Goal: Task Accomplishment & Management: Complete application form

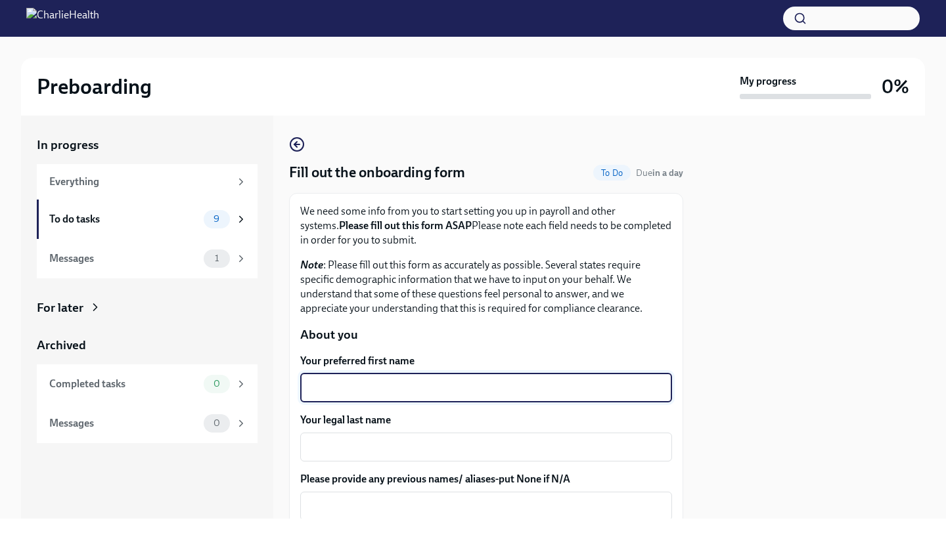
click at [431, 383] on textarea "Your preferred first name" at bounding box center [486, 388] width 356 height 16
type textarea "Raven"
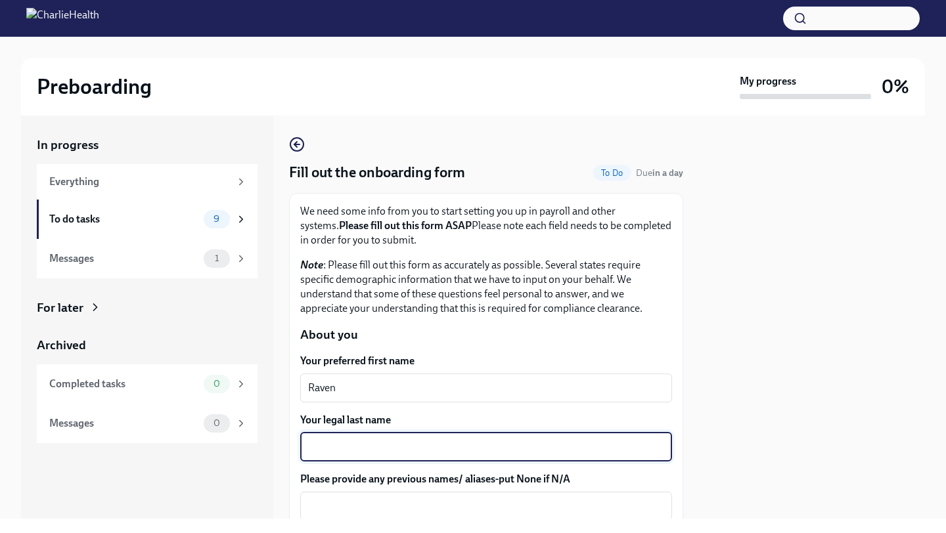
click at [398, 449] on textarea "Your legal last name" at bounding box center [486, 447] width 356 height 16
type textarea "[PERSON_NAME]"
click at [730, 395] on div at bounding box center [812, 317] width 226 height 403
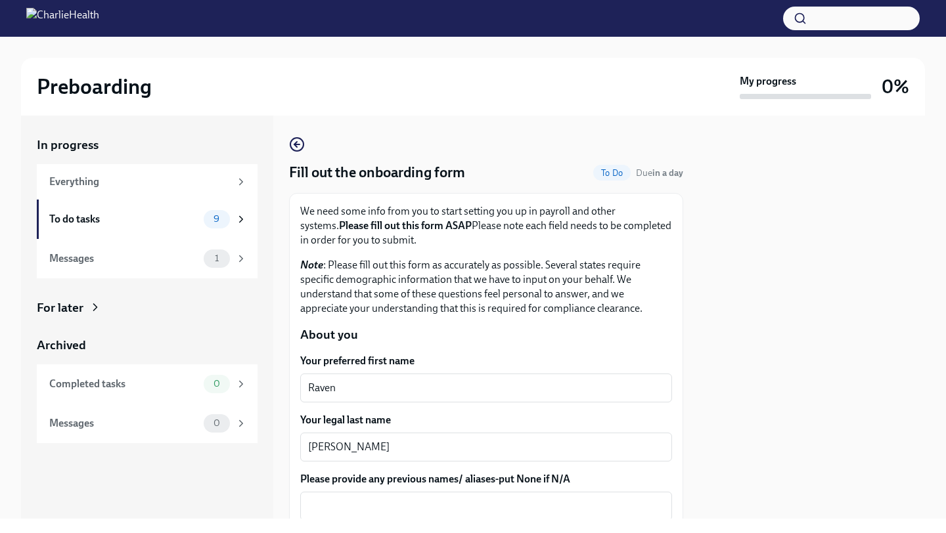
click at [670, 429] on div "Your legal last name [PERSON_NAME] x ​" at bounding box center [486, 437] width 372 height 49
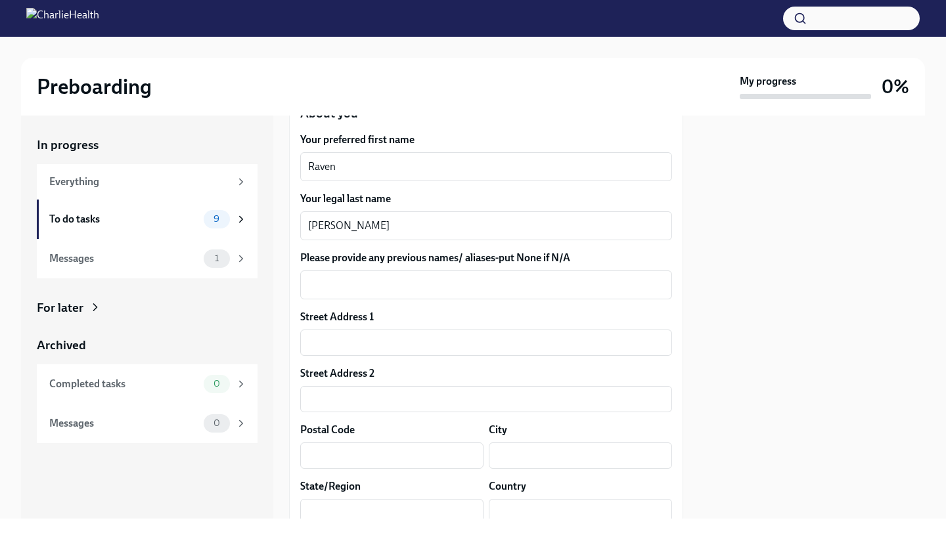
scroll to position [236, 0]
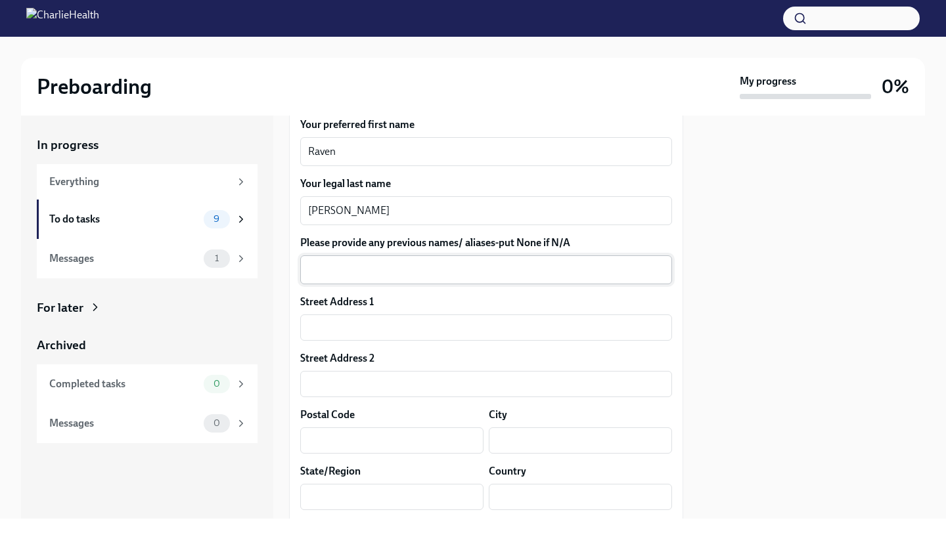
click at [541, 271] on textarea "Please provide any previous names/ aliases-put None if N/A" at bounding box center [486, 270] width 356 height 16
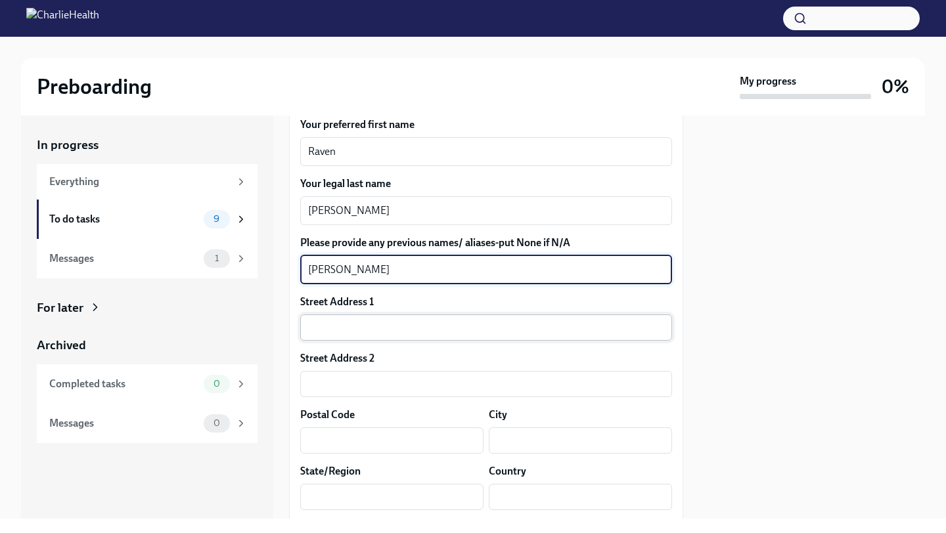
type textarea "[PERSON_NAME]"
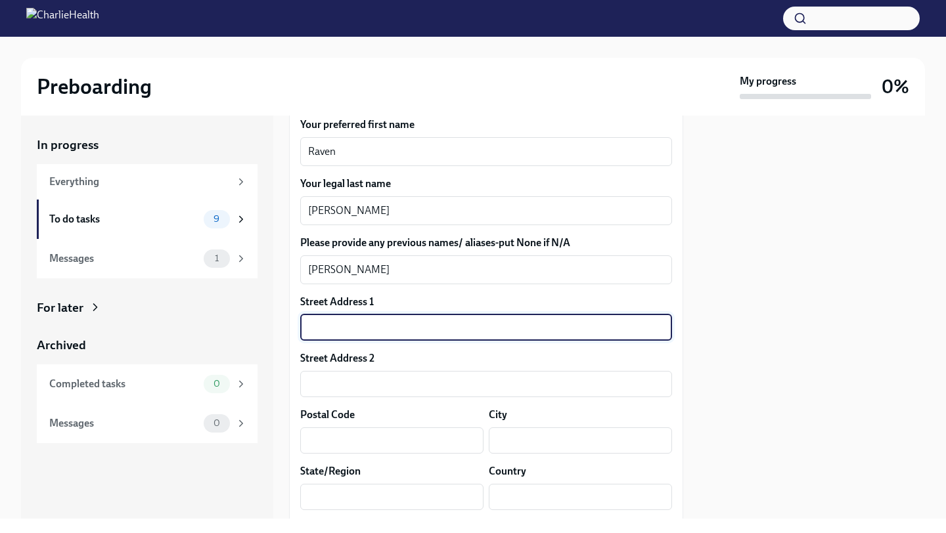
click at [517, 320] on input "text" at bounding box center [486, 328] width 372 height 26
type input "[STREET_ADDRESS][PERSON_NAME]"
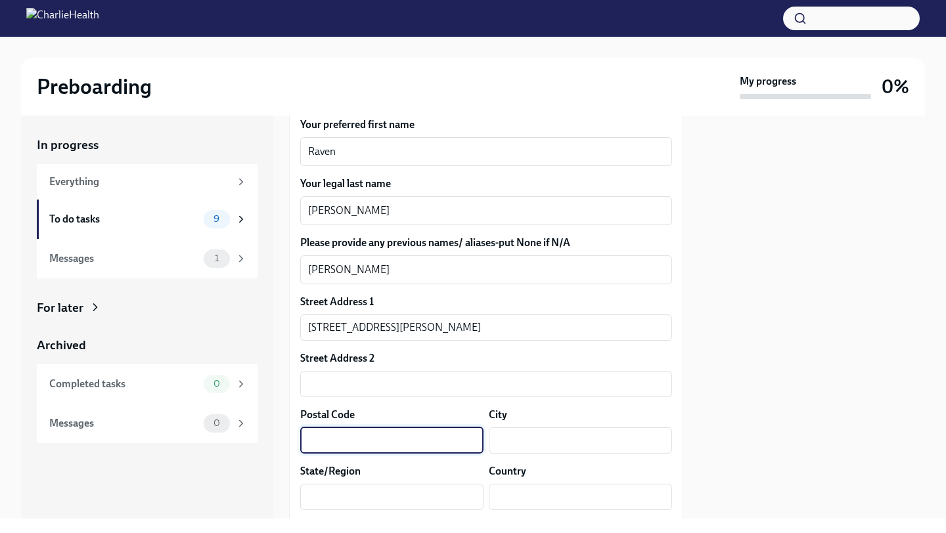
click at [442, 441] on input "text" at bounding box center [391, 441] width 183 height 26
type input "28269"
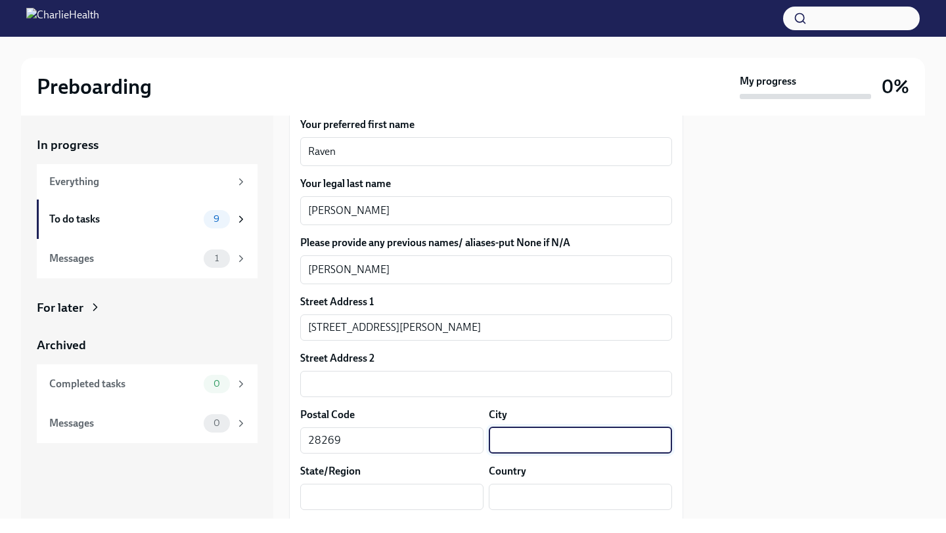
click at [617, 443] on input "text" at bounding box center [580, 441] width 183 height 26
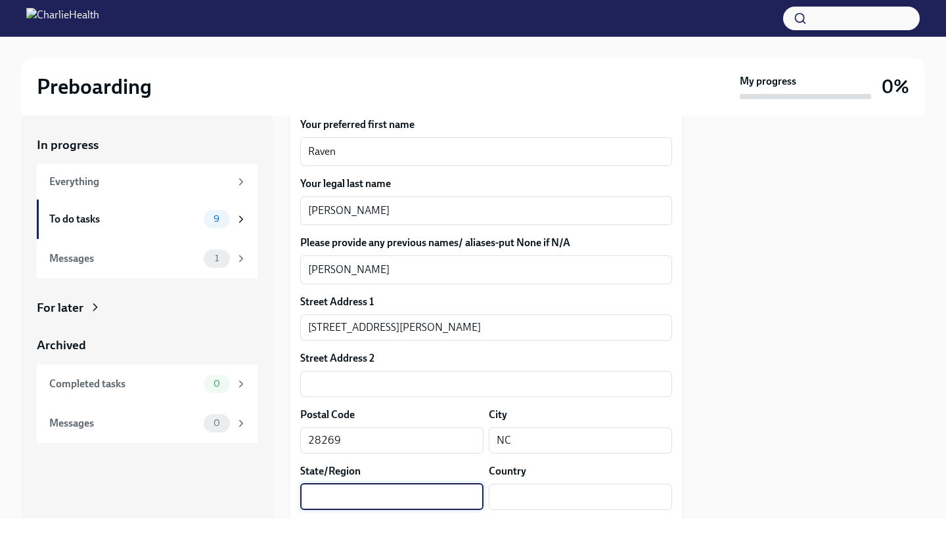
click at [450, 498] on input "text" at bounding box center [391, 497] width 183 height 26
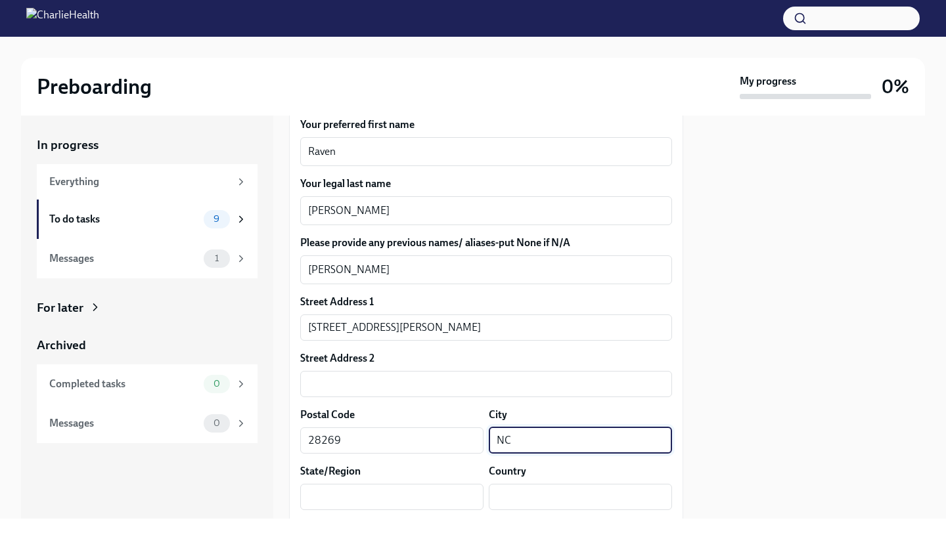
click at [536, 438] on input "NC" at bounding box center [580, 441] width 183 height 26
type input "N"
type input "charlotte"
click at [433, 507] on input "text" at bounding box center [391, 497] width 183 height 26
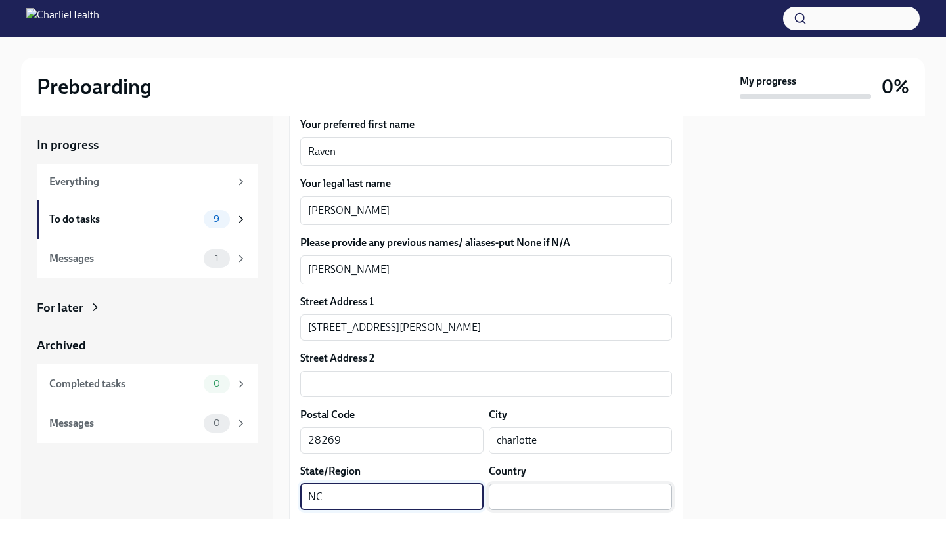
type input "NC"
click at [554, 485] on input "text" at bounding box center [580, 497] width 183 height 26
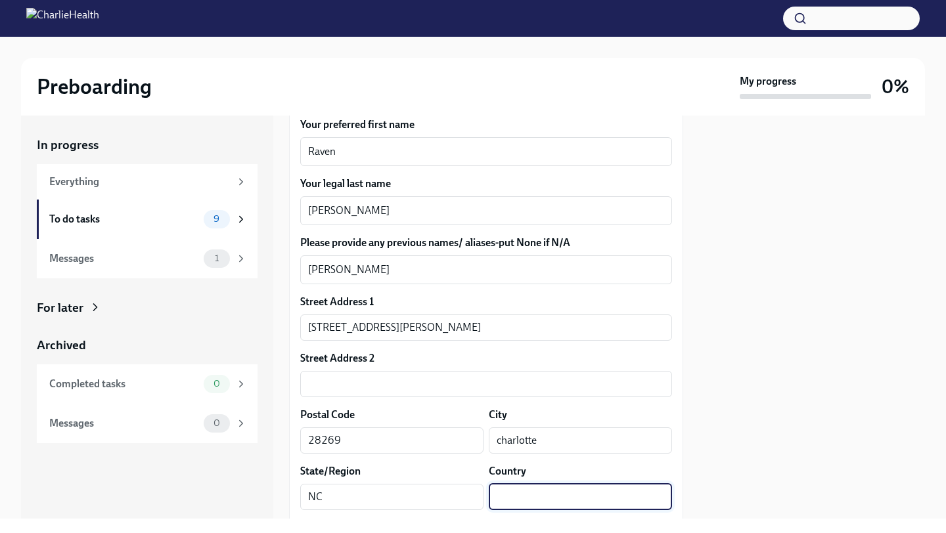
type input "A"
type input "[GEOGRAPHIC_DATA]"
click at [736, 436] on div at bounding box center [812, 317] width 226 height 403
click at [707, 391] on div at bounding box center [812, 317] width 226 height 403
click at [646, 413] on div "City" at bounding box center [580, 415] width 183 height 14
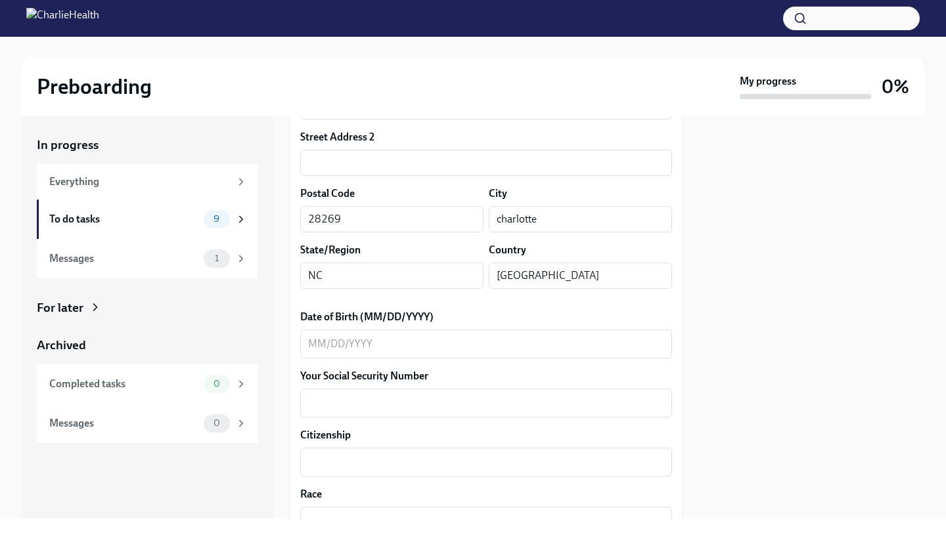
scroll to position [499, 0]
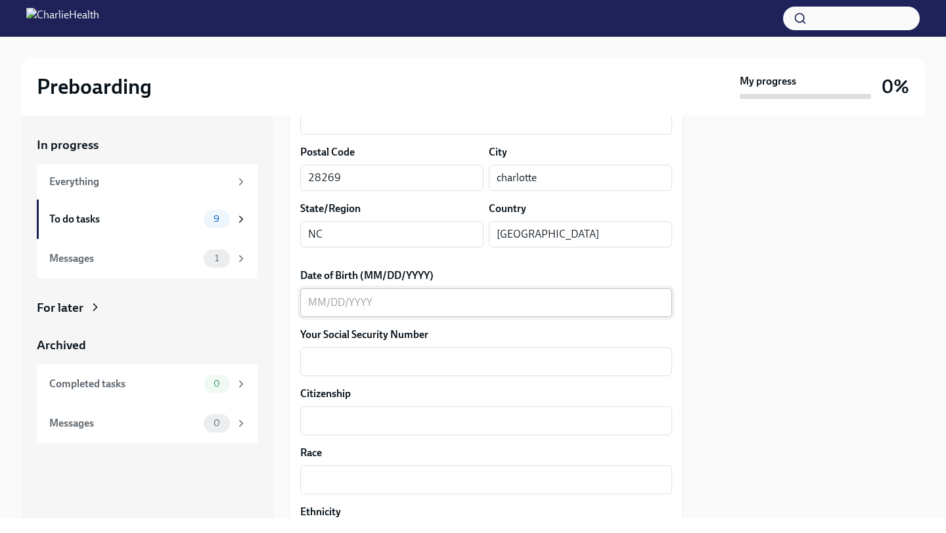
click at [522, 301] on textarea "Date of Birth (MM/DD/YYYY)" at bounding box center [486, 303] width 356 height 16
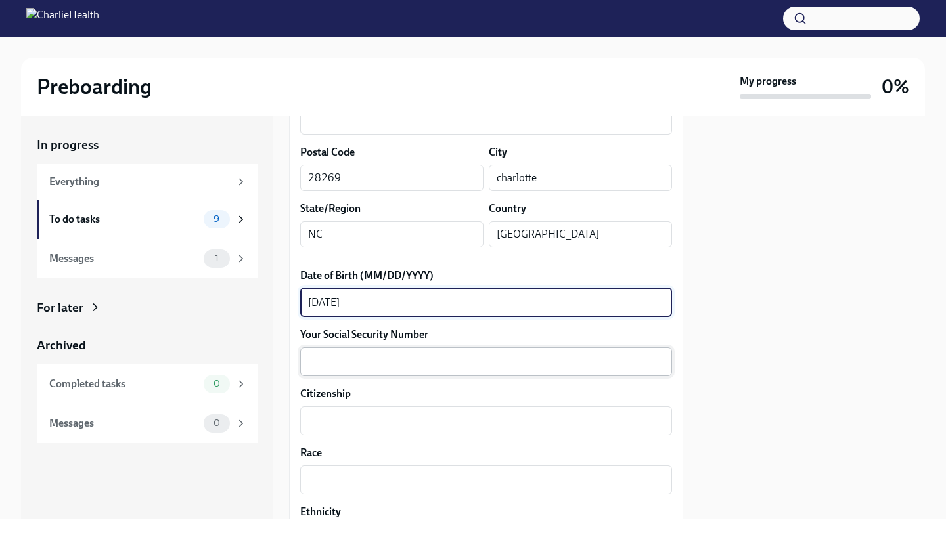
type textarea "[DATE]"
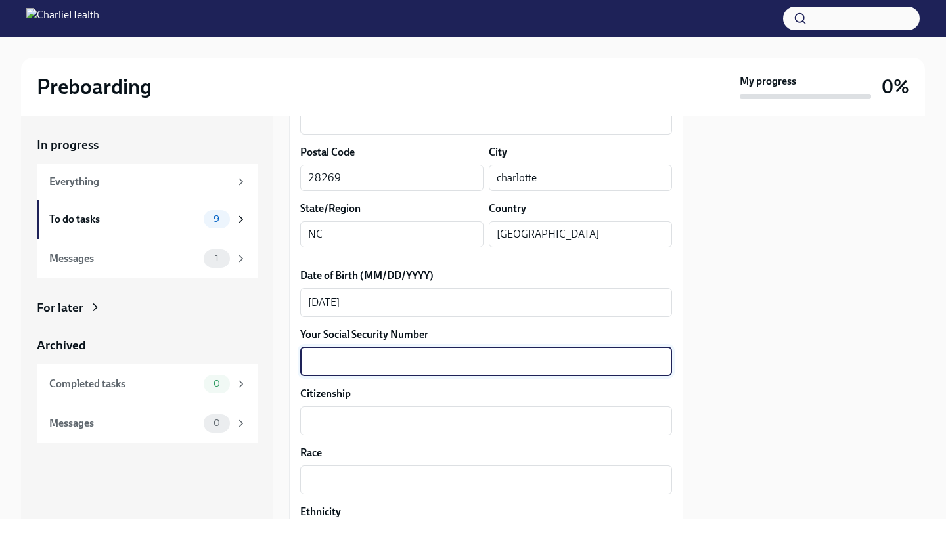
click at [502, 359] on textarea "Your Social Security Number" at bounding box center [486, 362] width 356 height 16
type textarea "506373749"
click at [465, 417] on textarea "Citizenship" at bounding box center [486, 421] width 356 height 16
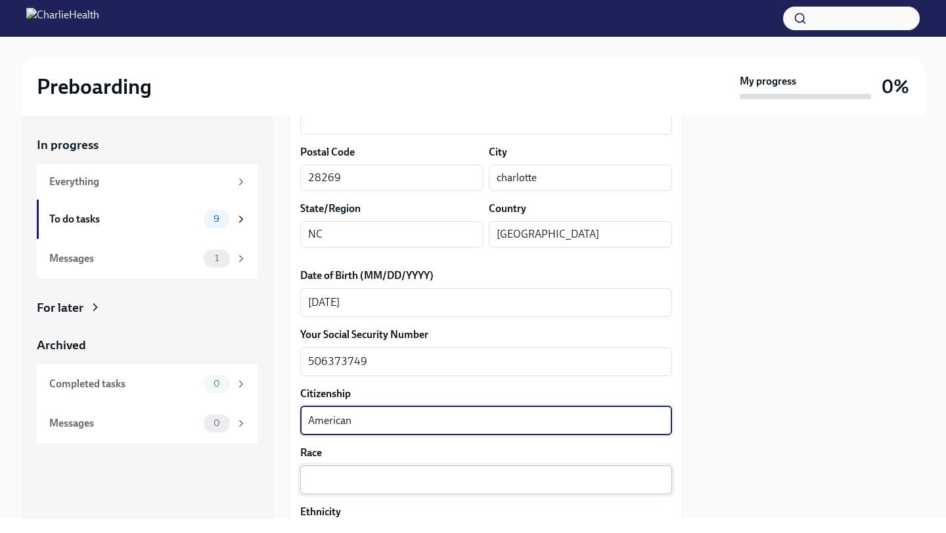
type textarea "American"
click at [443, 480] on textarea "Race" at bounding box center [486, 480] width 356 height 16
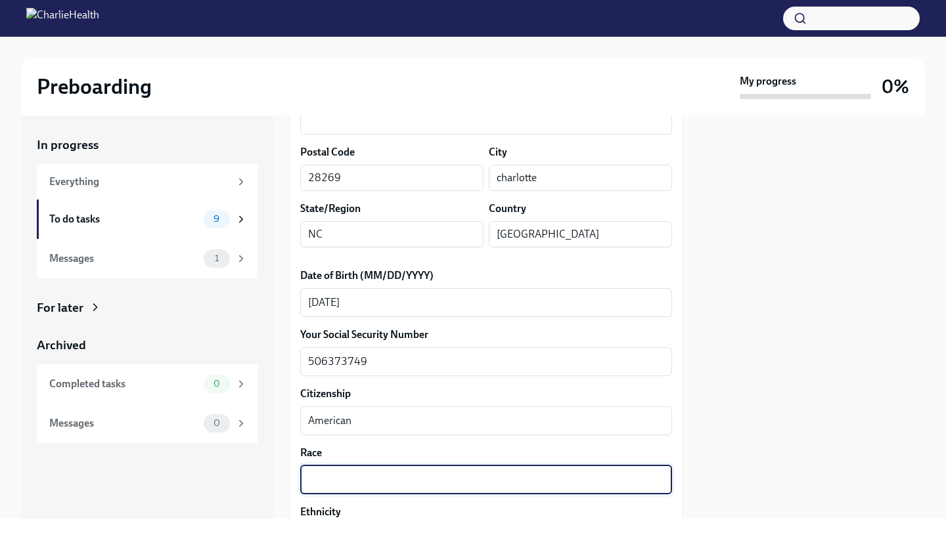
type textarea "A"
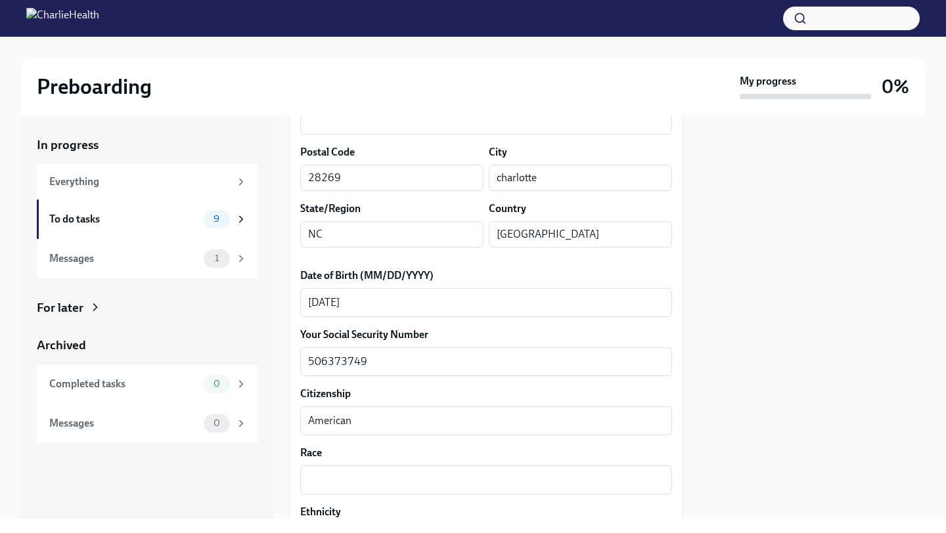
click at [738, 412] on div at bounding box center [812, 317] width 226 height 403
click at [665, 389] on label "Citizenship" at bounding box center [486, 394] width 372 height 14
click at [664, 413] on textarea "American" at bounding box center [486, 421] width 356 height 16
click at [603, 394] on label "Citizenship" at bounding box center [486, 394] width 372 height 14
click at [603, 413] on textarea "American" at bounding box center [486, 421] width 356 height 16
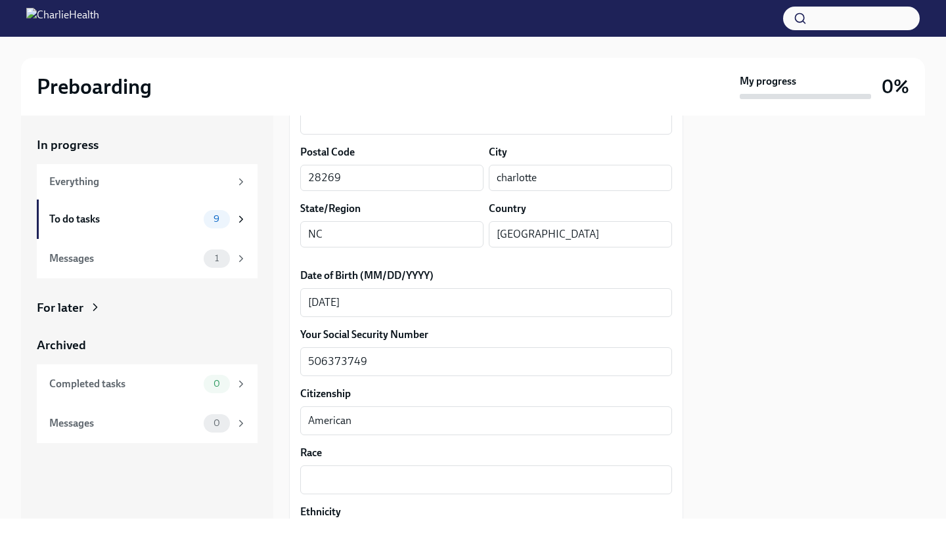
click at [502, 455] on label "Race" at bounding box center [486, 453] width 372 height 14
click at [502, 472] on textarea "Race" at bounding box center [486, 480] width 356 height 16
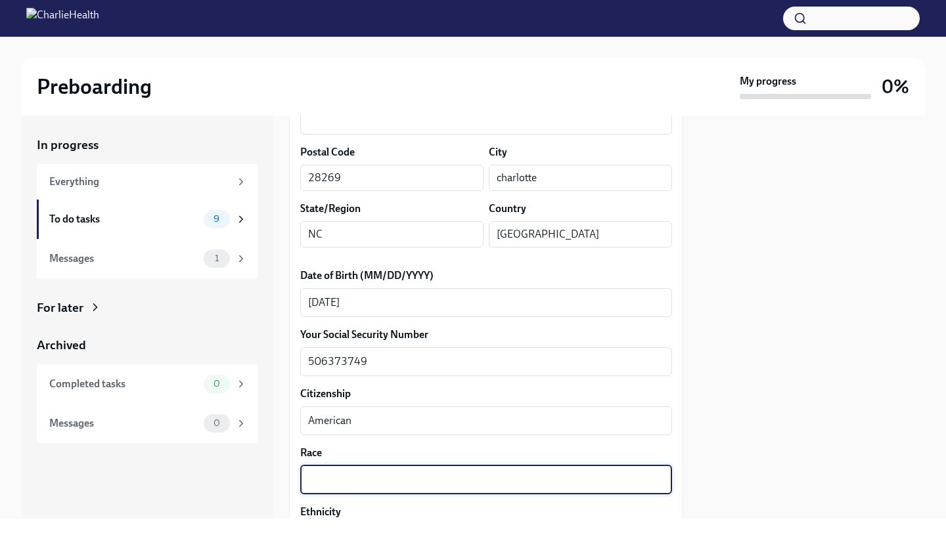
click at [238, 481] on div "In progress Everything To do tasks 9 Messages 1 For later Archived Completed ta…" at bounding box center [147, 317] width 252 height 403
click at [330, 477] on textarea "Race" at bounding box center [486, 480] width 356 height 16
type textarea "[DEMOGRAPHIC_DATA]"
click at [663, 449] on label "Race" at bounding box center [486, 453] width 372 height 14
click at [663, 472] on textarea "[DEMOGRAPHIC_DATA]" at bounding box center [486, 480] width 356 height 16
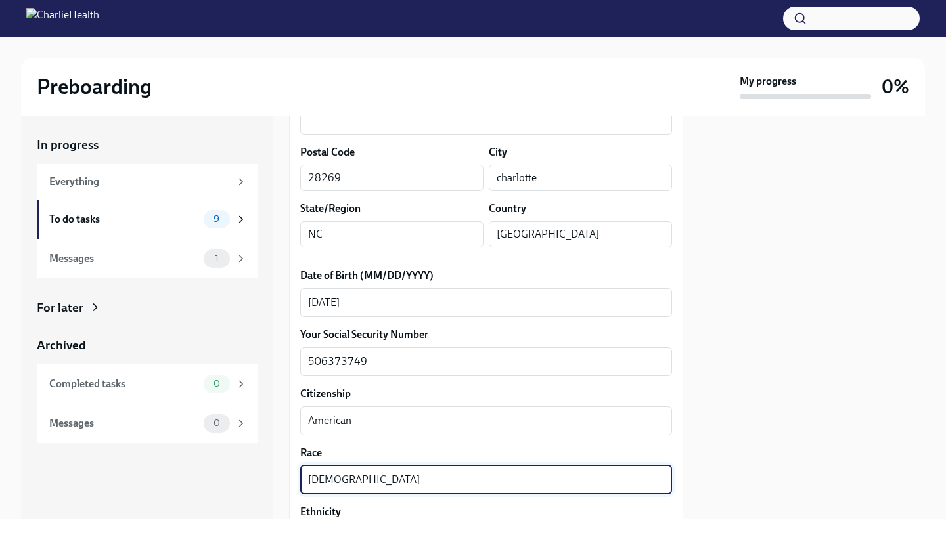
click at [813, 252] on div at bounding box center [812, 317] width 226 height 403
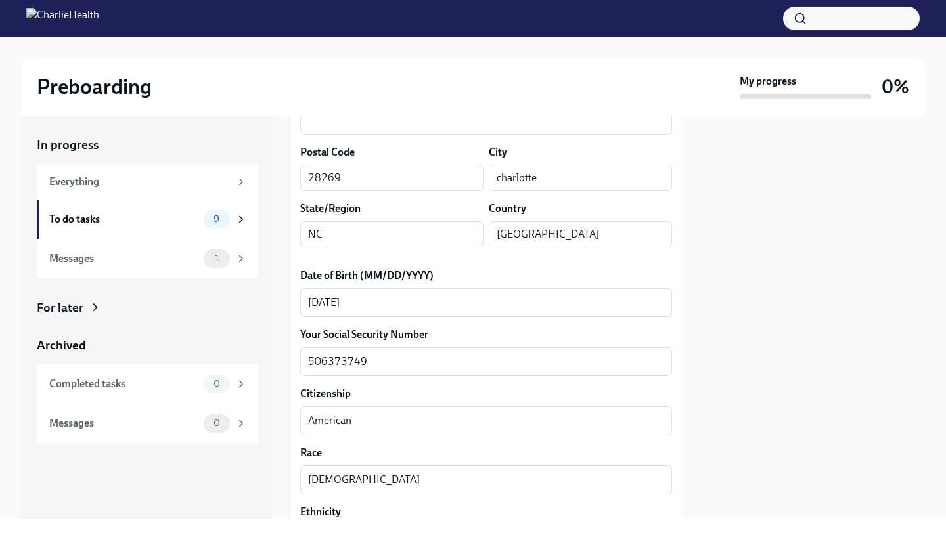
click at [294, 263] on div "We need some info from you to start setting you up in payroll and other systems…" at bounding box center [486, 418] width 394 height 1449
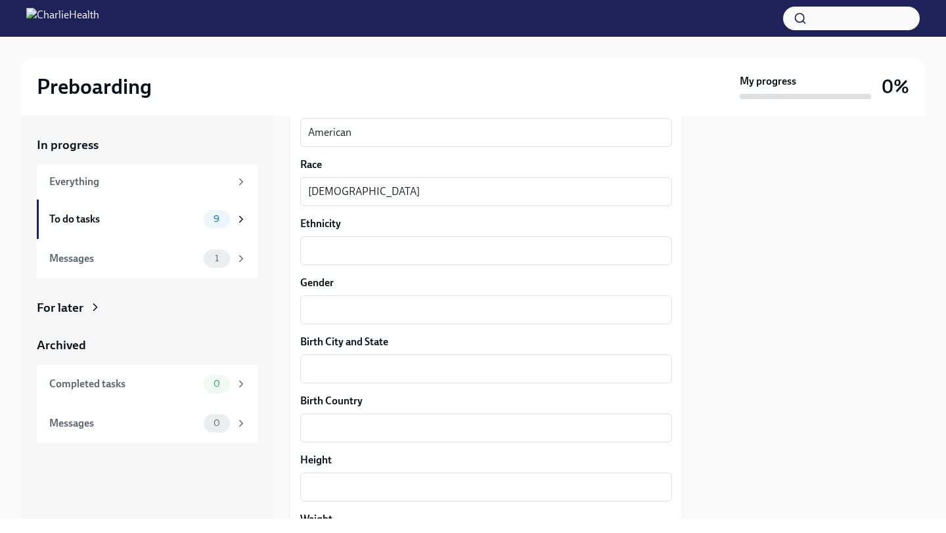
scroll to position [788, 0]
click at [332, 254] on textarea "Ethnicity" at bounding box center [486, 250] width 356 height 16
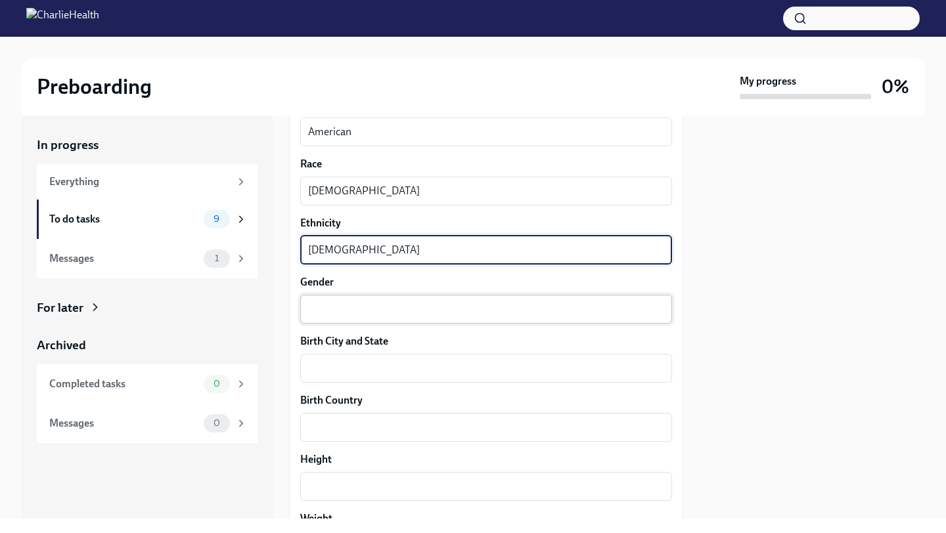
type textarea "[DEMOGRAPHIC_DATA]"
click at [317, 310] on textarea "Gender" at bounding box center [486, 309] width 356 height 16
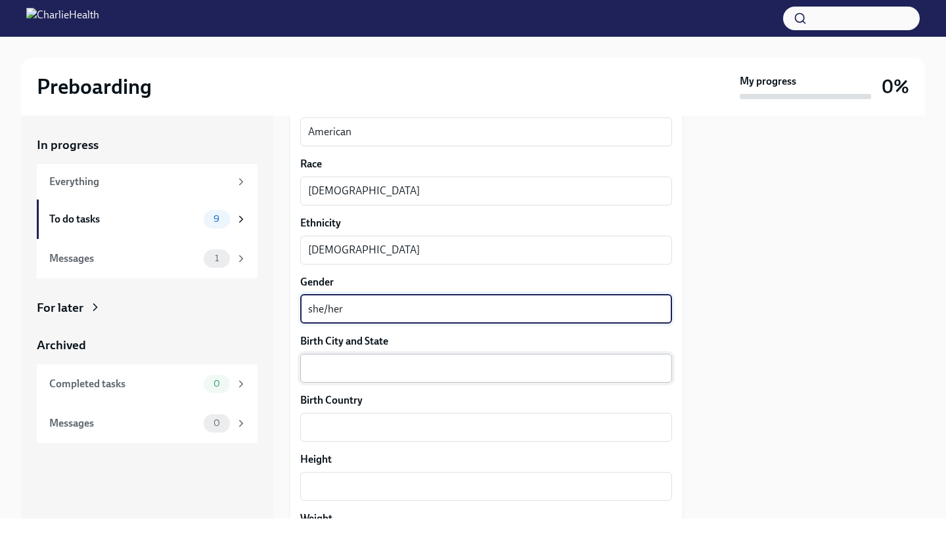
type textarea "she/her"
click at [324, 366] on textarea "Birth City and State" at bounding box center [486, 369] width 356 height 16
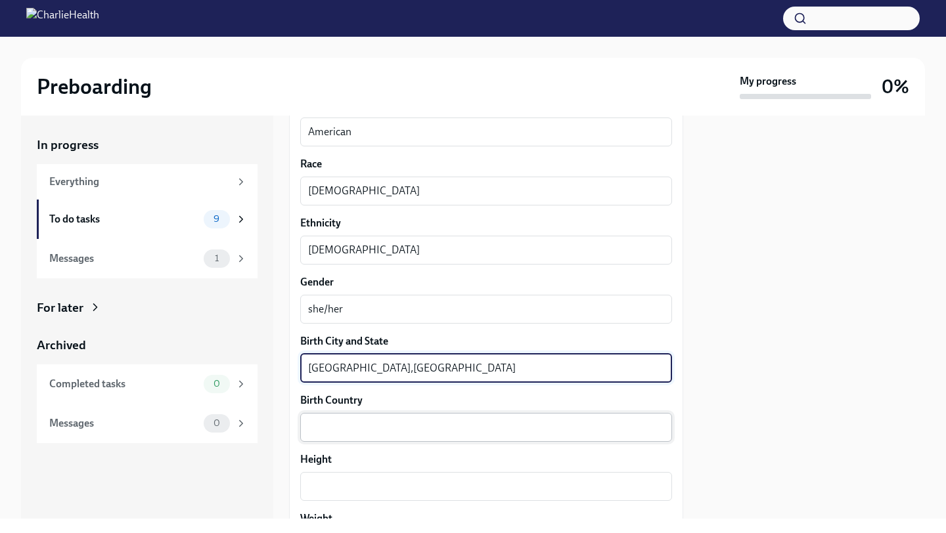
type textarea "[GEOGRAPHIC_DATA],[GEOGRAPHIC_DATA]"
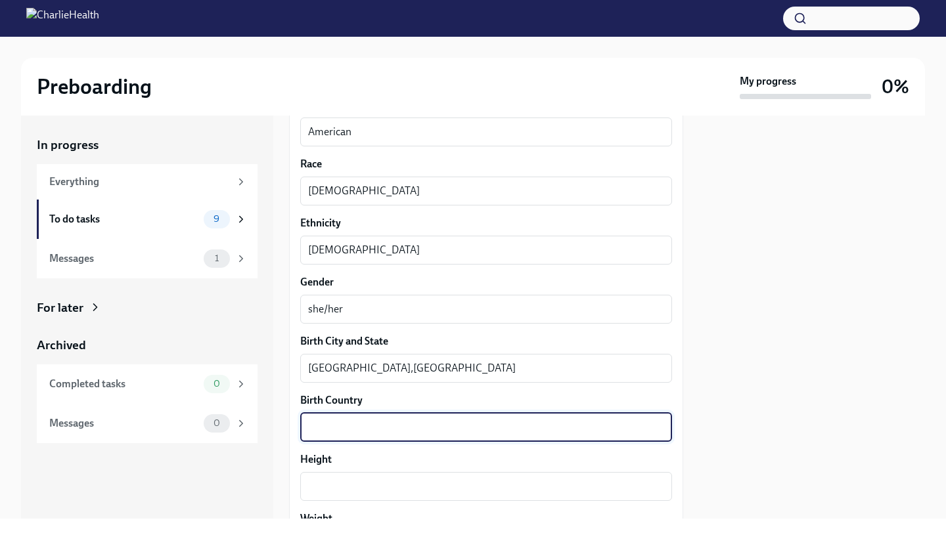
click at [334, 425] on textarea "Birth Country" at bounding box center [486, 428] width 356 height 16
type textarea "U"
type textarea "United Stated of America"
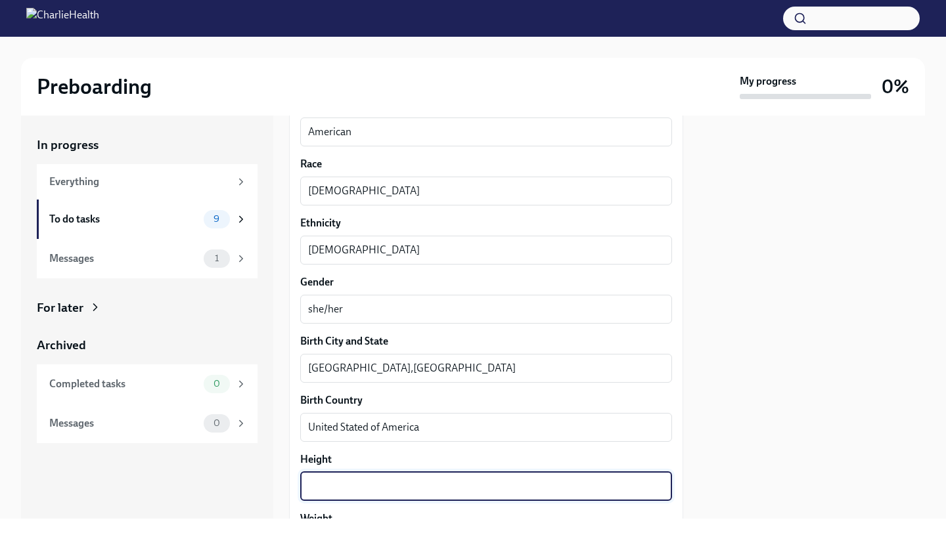
click at [334, 494] on textarea "Height" at bounding box center [486, 487] width 356 height 16
type textarea "5'6"
click at [615, 458] on label "Height" at bounding box center [486, 459] width 372 height 14
click at [615, 479] on textarea "5'6" at bounding box center [486, 487] width 356 height 16
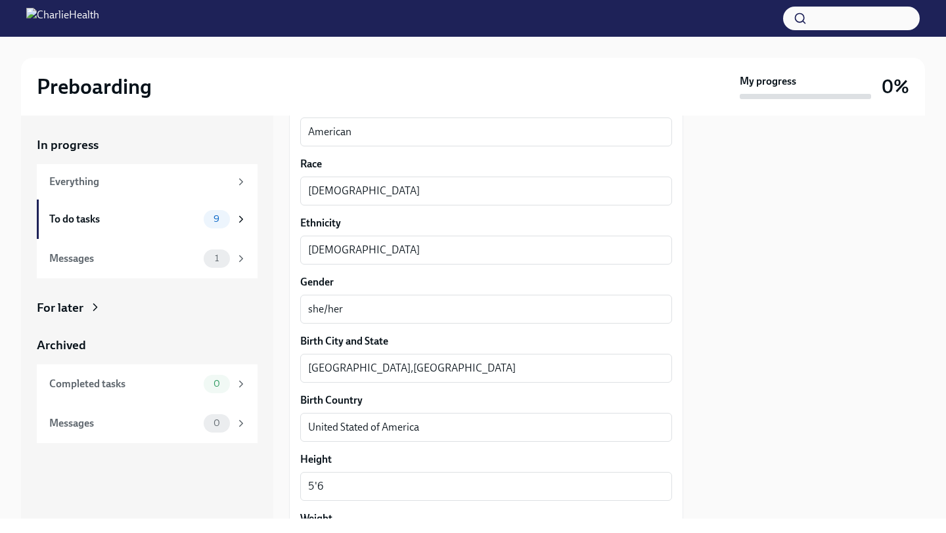
click at [681, 391] on div "We need some info from you to start setting you up in payroll and other systems…" at bounding box center [486, 129] width 394 height 1449
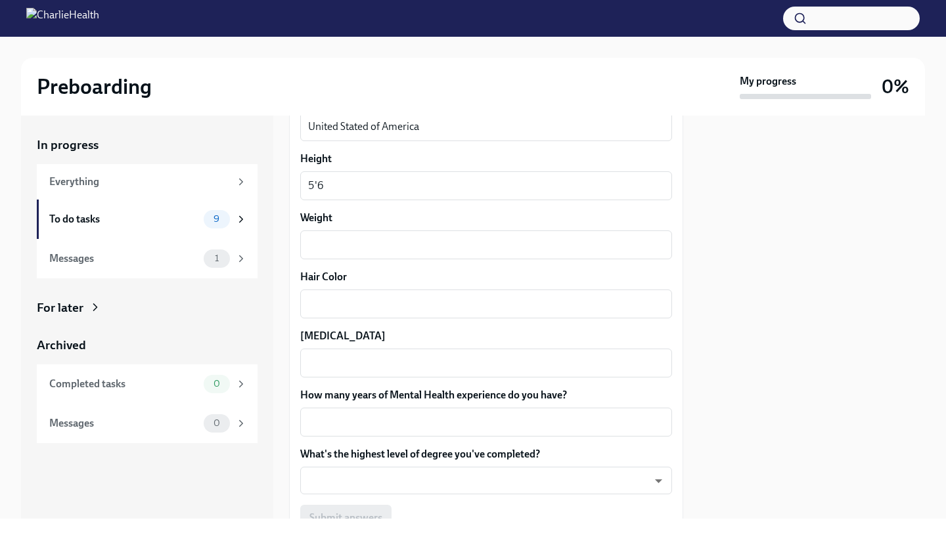
scroll to position [1103, 0]
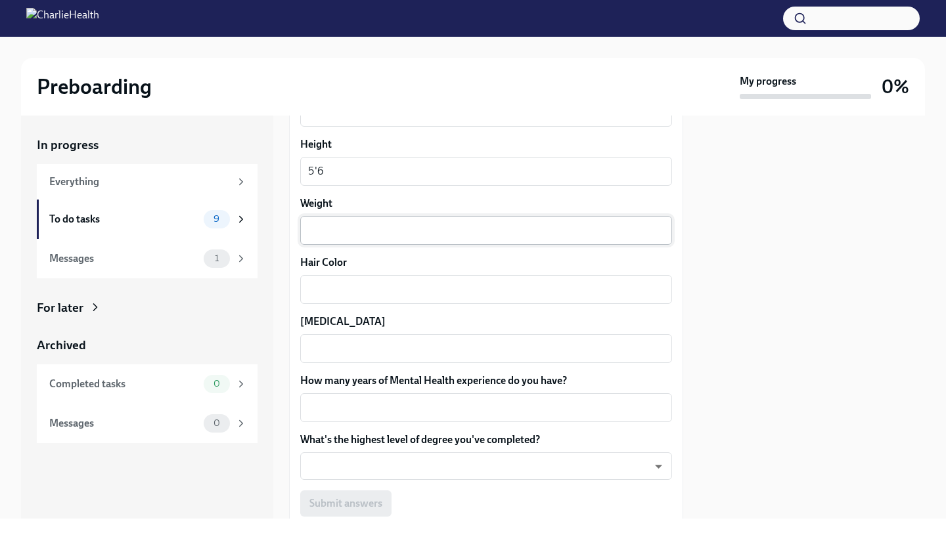
click at [580, 219] on div "x ​" at bounding box center [486, 230] width 372 height 29
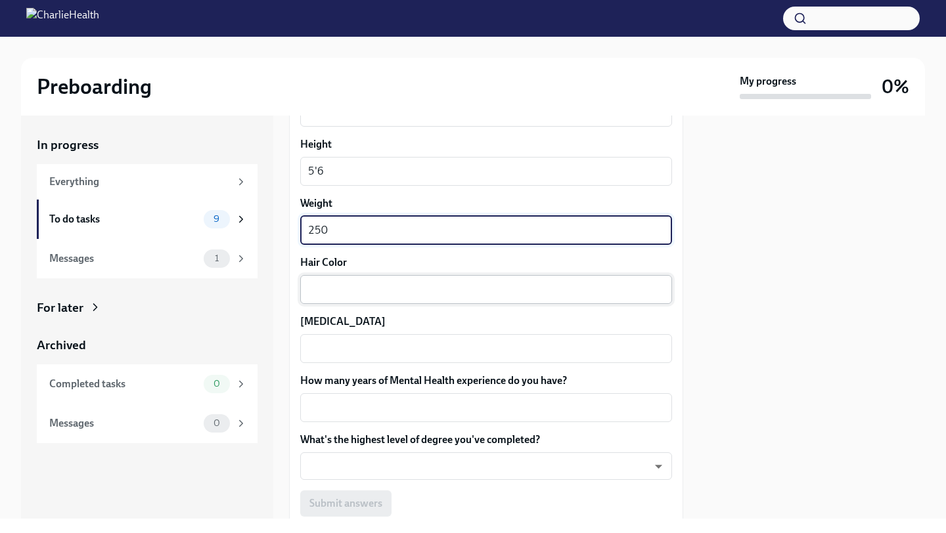
type textarea "250"
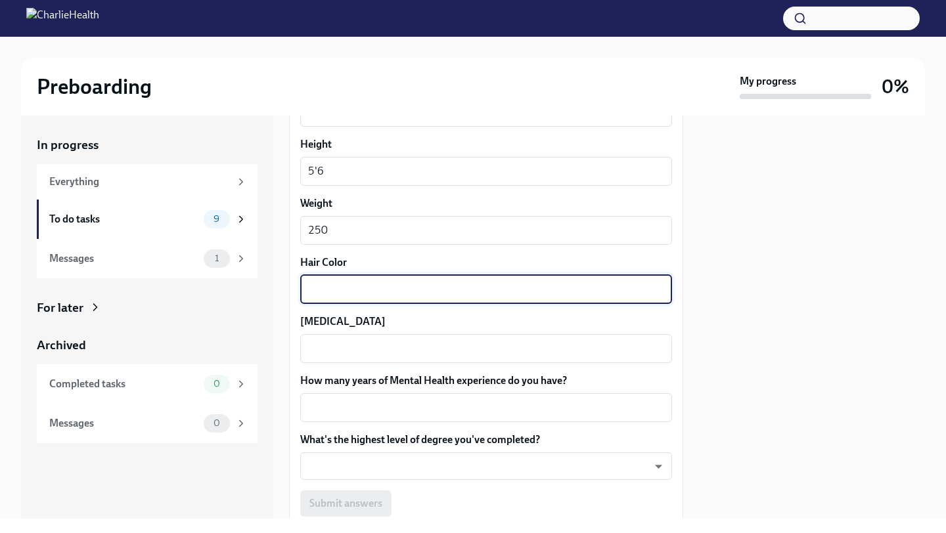
click at [524, 295] on textarea "Hair Color" at bounding box center [486, 290] width 356 height 16
type textarea "black"
click at [495, 340] on div "x ​" at bounding box center [486, 348] width 372 height 29
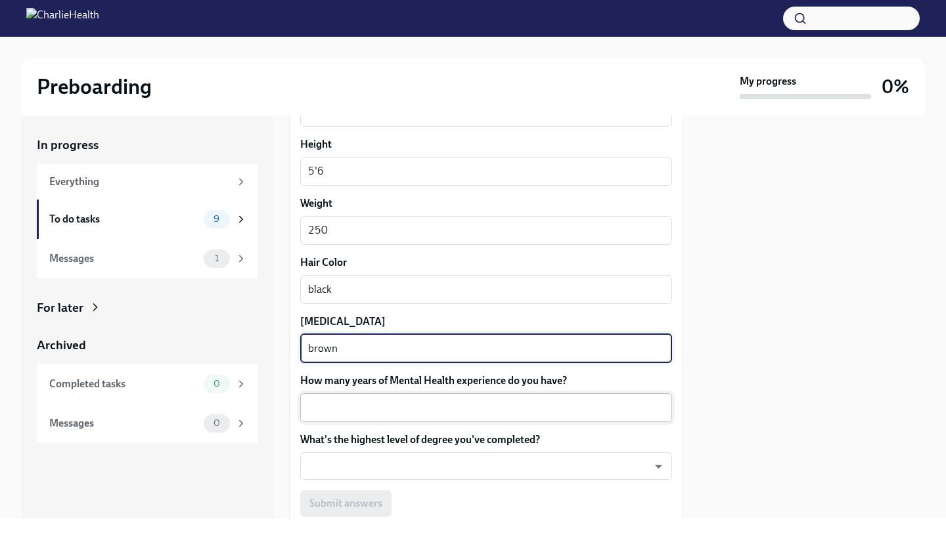
type textarea "brown"
click at [468, 404] on textarea "How many years of Mental Health experience do you have?" at bounding box center [486, 408] width 356 height 16
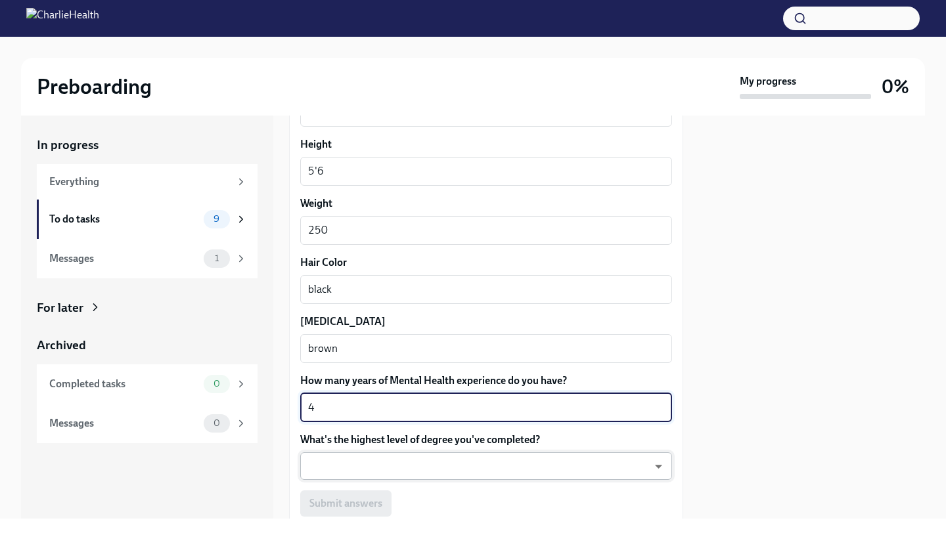
type textarea "4"
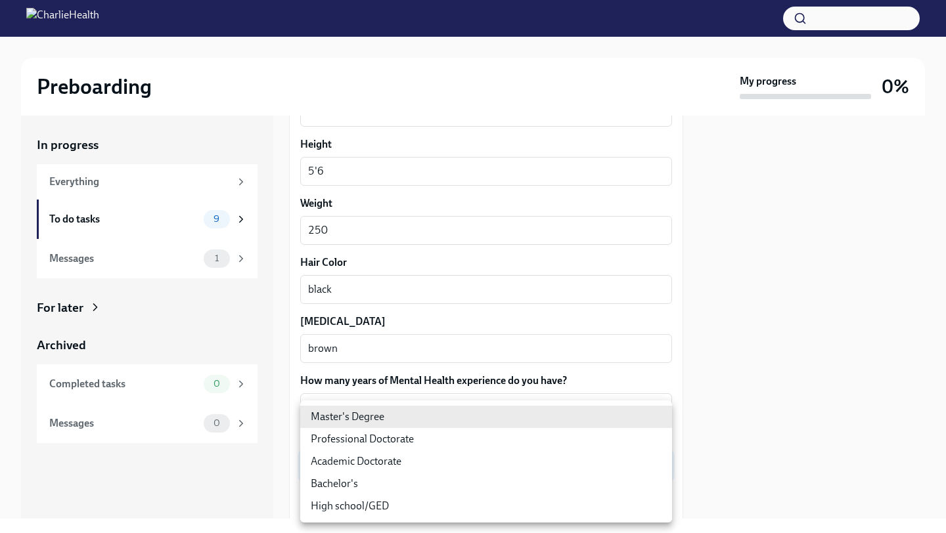
click at [456, 471] on body "Preboarding My progress 0% In progress Everything To do tasks 9 Messages 1 For …" at bounding box center [473, 266] width 946 height 533
click at [416, 419] on li "Master's Degree" at bounding box center [486, 417] width 372 height 22
type input "2vBr-ghkD"
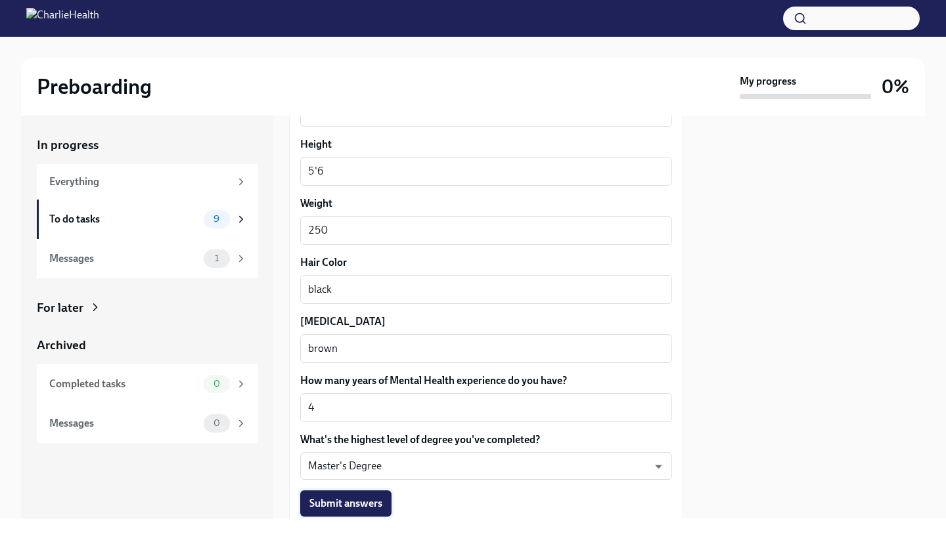
click at [369, 514] on button "Submit answers" at bounding box center [345, 504] width 91 height 26
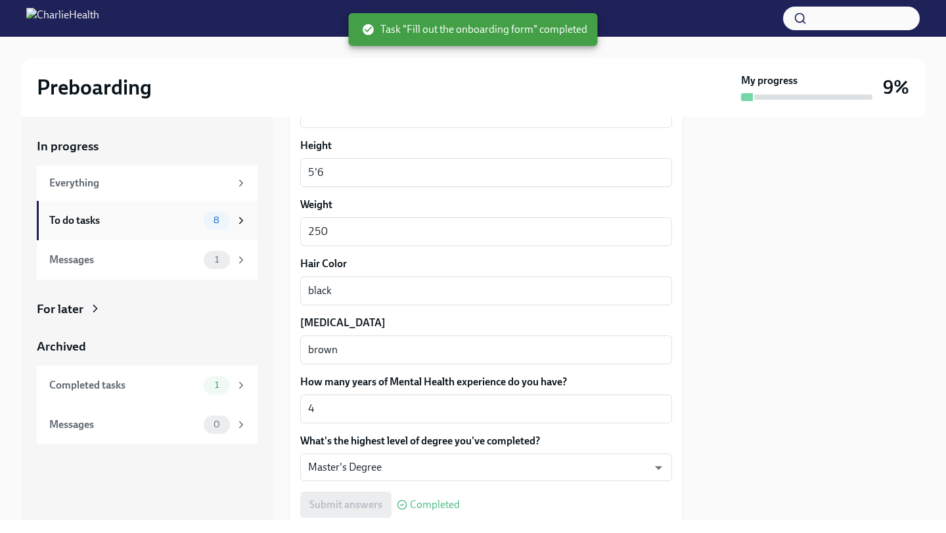
click at [175, 217] on div "To do tasks" at bounding box center [123, 220] width 149 height 14
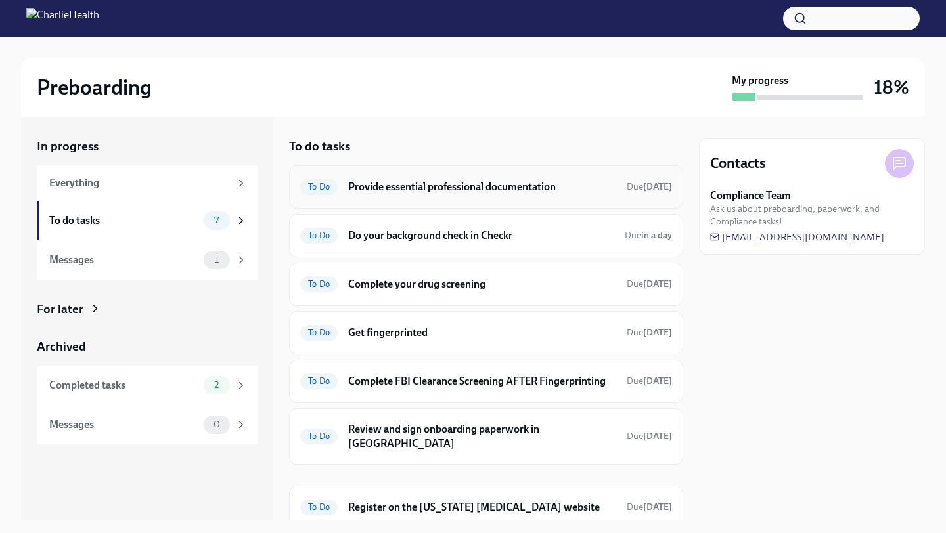
click at [488, 194] on div "To Do Provide essential professional documentation Due in 5 days" at bounding box center [486, 187] width 372 height 21
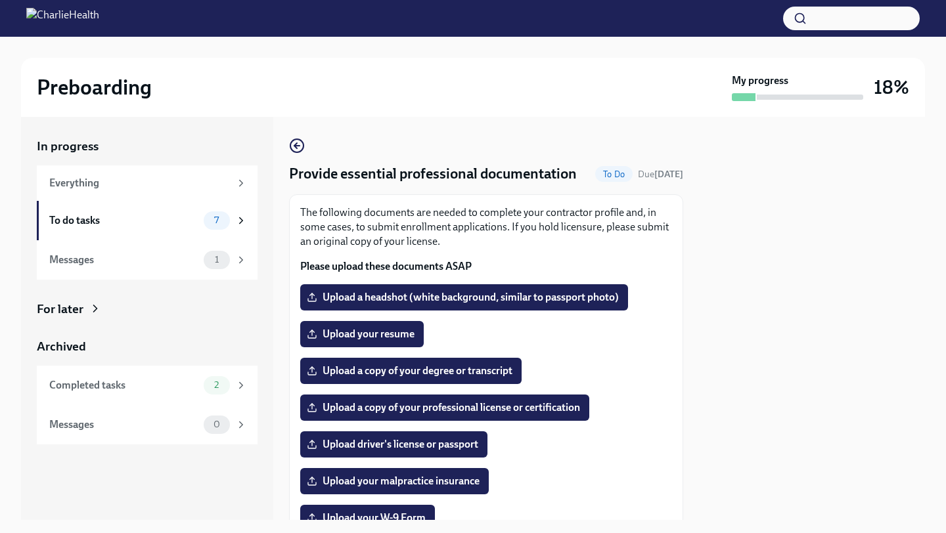
click at [663, 346] on div "Upload your resume" at bounding box center [486, 334] width 372 height 26
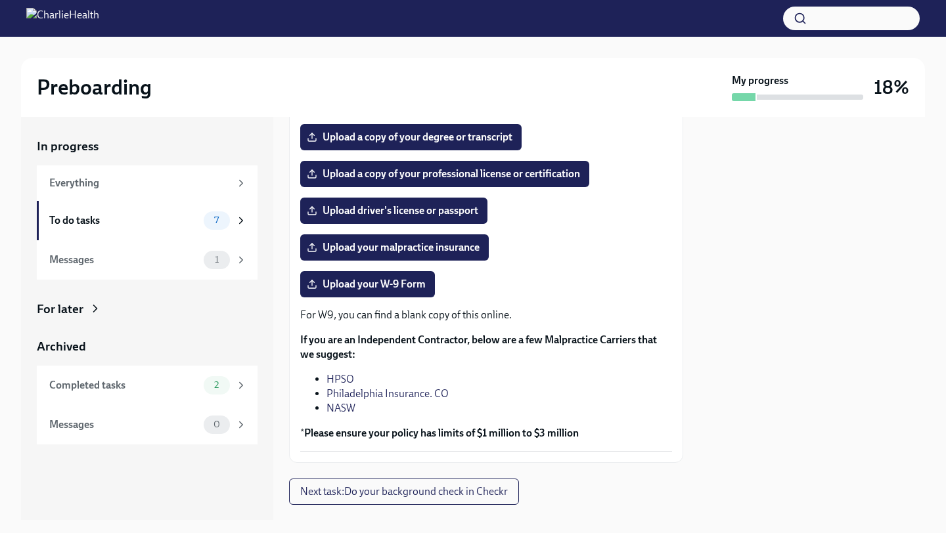
scroll to position [261, 0]
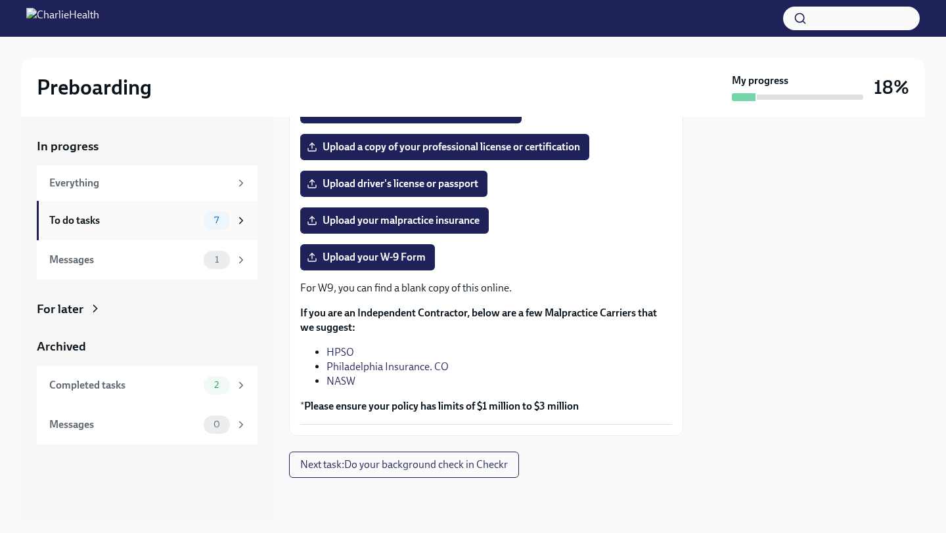
click at [214, 215] on span "7" at bounding box center [216, 220] width 20 height 10
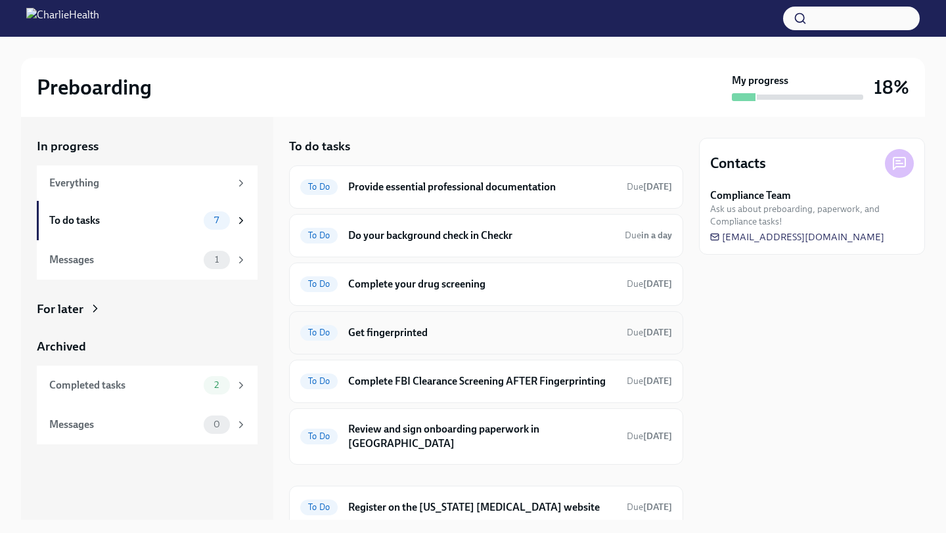
click at [604, 334] on h6 "Get fingerprinted" at bounding box center [482, 333] width 268 height 14
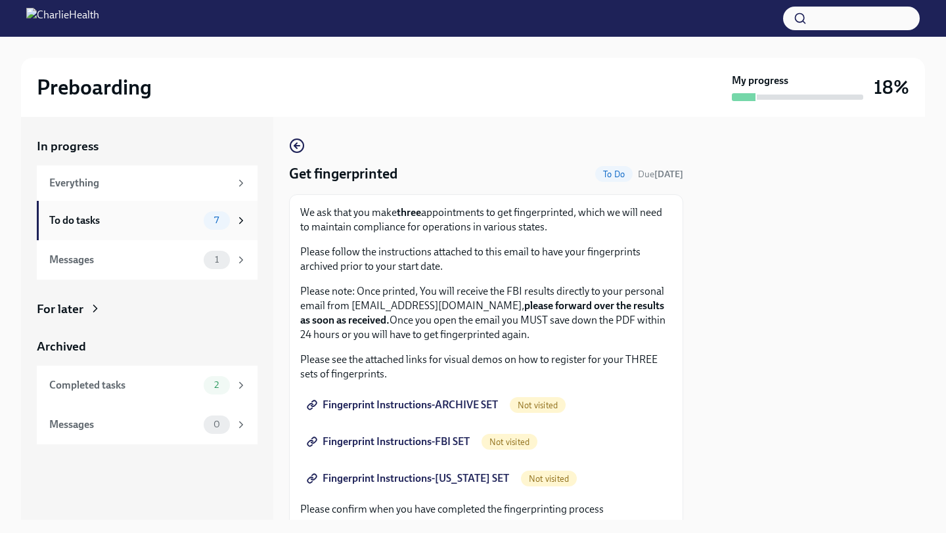
click at [156, 222] on div "To do tasks" at bounding box center [123, 220] width 149 height 14
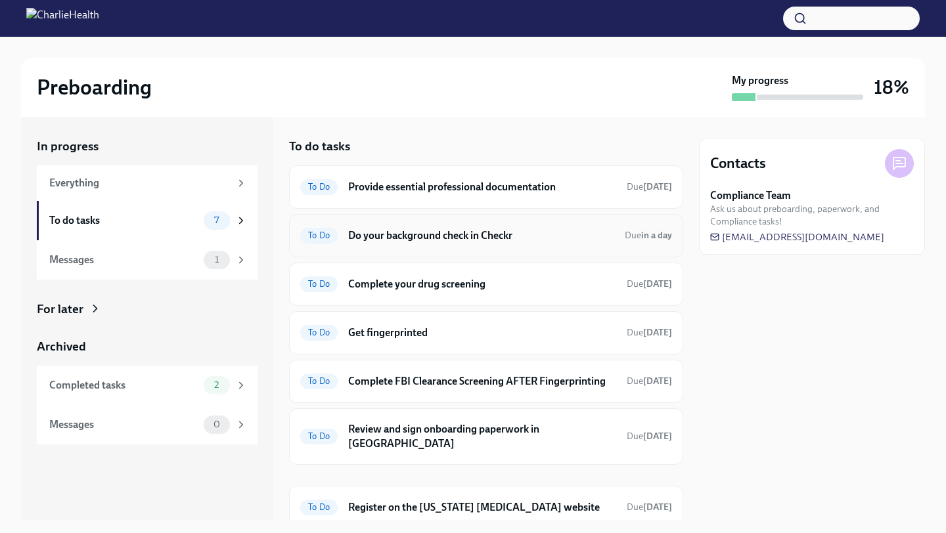
click at [491, 233] on h6 "Do your background check in Checkr" at bounding box center [481, 236] width 266 height 14
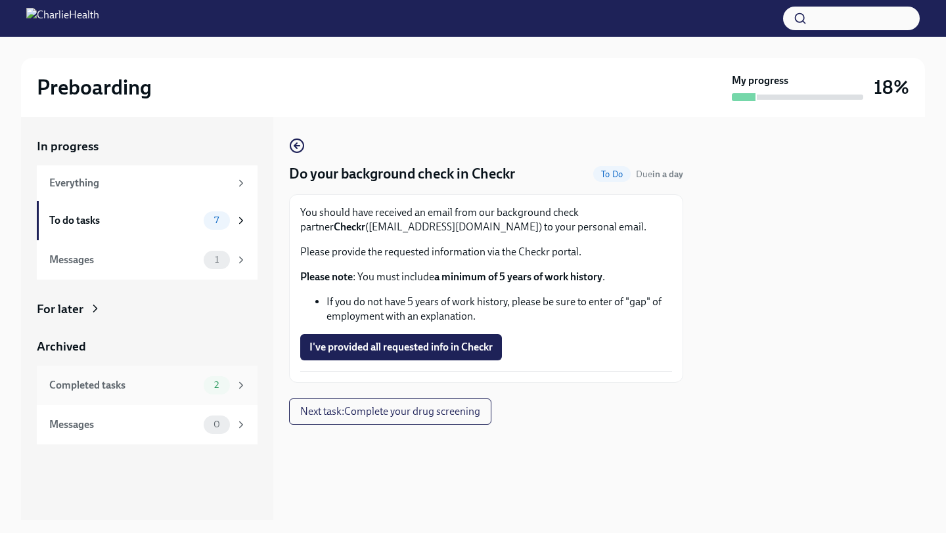
click at [228, 387] on div "2" at bounding box center [217, 385] width 26 height 18
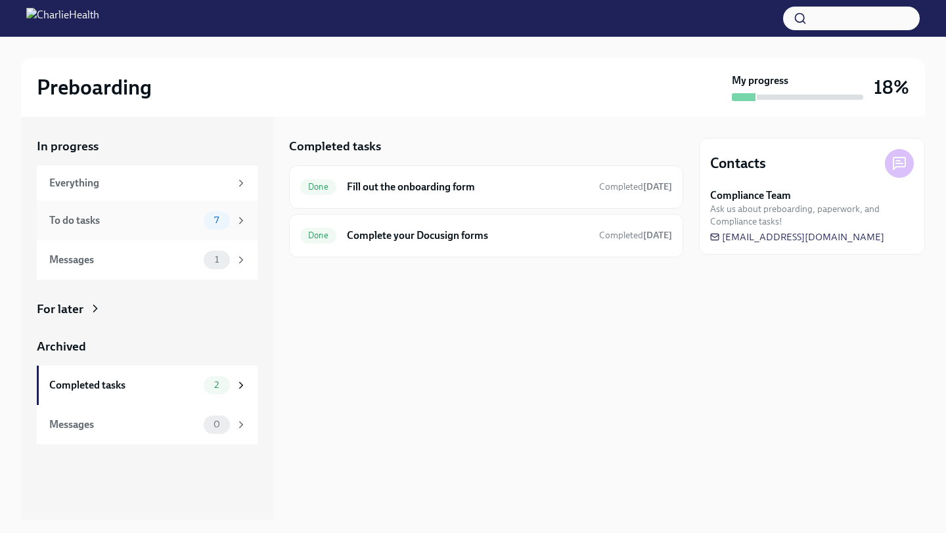
click at [164, 225] on div "To do tasks" at bounding box center [123, 220] width 149 height 14
